Goal: Communication & Community: Answer question/provide support

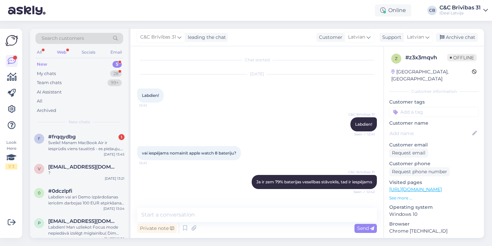
scroll to position [433, 0]
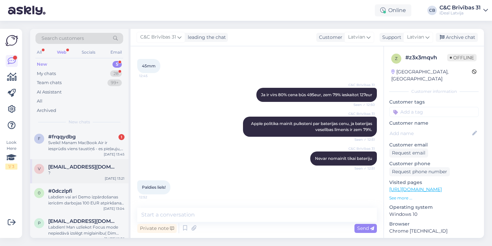
click at [104, 167] on div "[EMAIL_ADDRESS][DOMAIN_NAME]" at bounding box center [86, 167] width 76 height 6
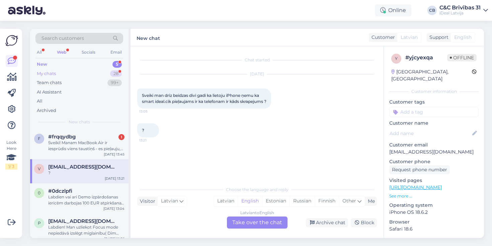
click at [93, 71] on div "My chats 28" at bounding box center [80, 73] width 88 height 9
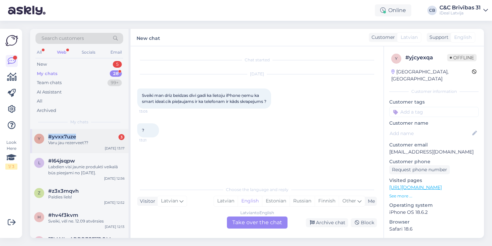
click at [87, 132] on div "y #yvxx7uze 3 Varu jau rezerveet?? [DATE] 13:17" at bounding box center [79, 141] width 98 height 24
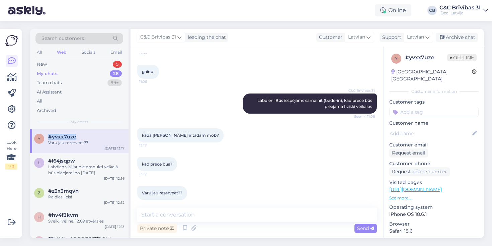
scroll to position [87, 0]
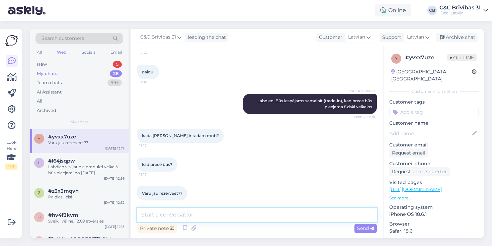
click at [214, 213] on textarea at bounding box center [257, 215] width 240 height 14
type textarea "Preces piegādi mēs nevaram vēl pateikt"
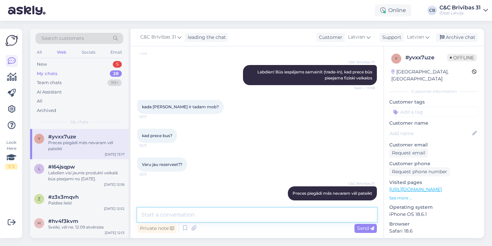
paste textarea "[URL][DOMAIN_NAME]"
type textarea "[URL][DOMAIN_NAME]"
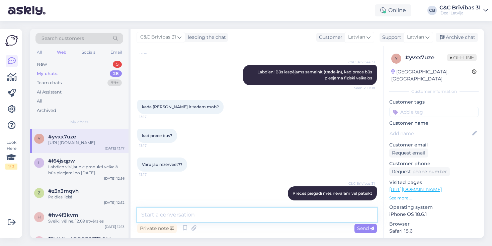
scroll to position [151, 0]
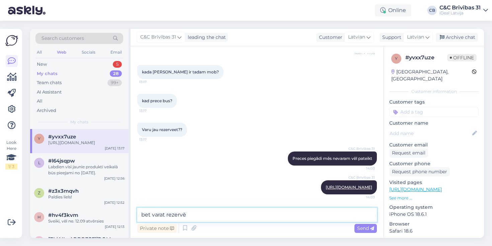
type textarea "bet varat rezervēt"
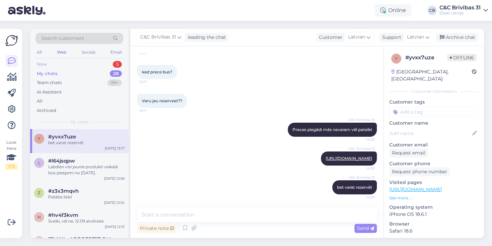
click at [78, 63] on div "New 5" at bounding box center [80, 64] width 88 height 9
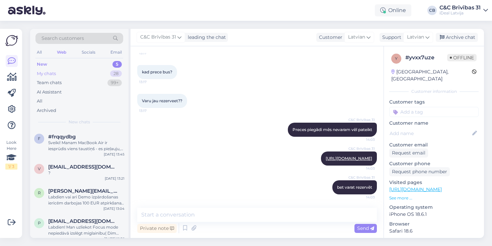
click at [100, 70] on div "My chats 28" at bounding box center [80, 73] width 88 height 9
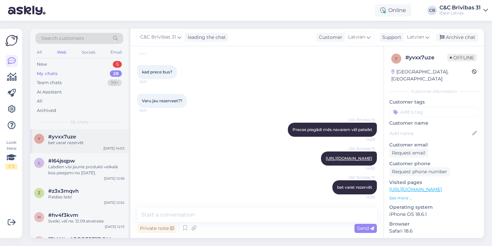
click at [83, 142] on div "bet varat rezervēt" at bounding box center [86, 143] width 76 height 6
